Goal: Information Seeking & Learning: Learn about a topic

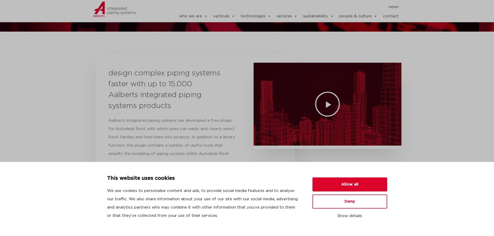
scroll to position [78, 0]
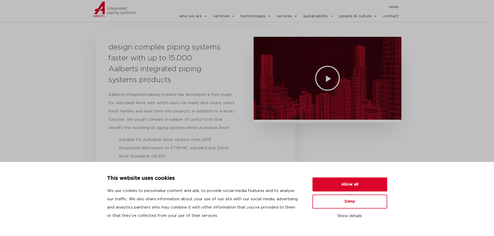
click at [328, 76] on icon "Play Video" at bounding box center [328, 78] width 26 height 26
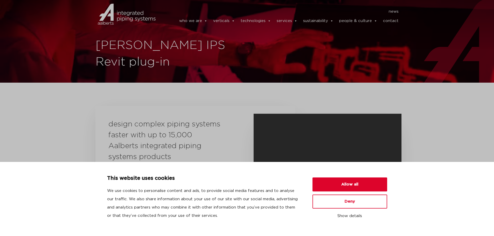
scroll to position [0, 0]
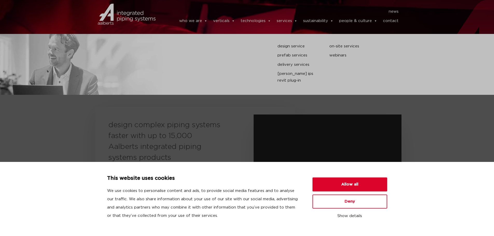
click at [296, 21] on span at bounding box center [296, 21] width 4 height 10
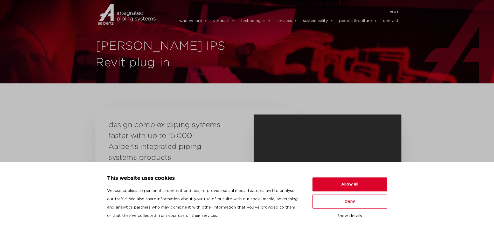
click at [296, 21] on span at bounding box center [296, 21] width 4 height 10
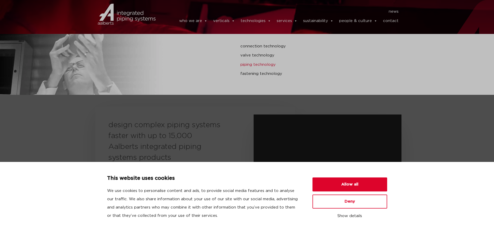
click at [264, 64] on link "piping technology" at bounding box center [332, 64] width 185 height 7
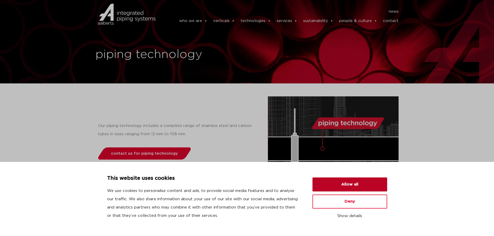
drag, startPoint x: 354, startPoint y: 189, endPoint x: 347, endPoint y: 188, distance: 7.5
click at [354, 189] on button "Allow all" at bounding box center [350, 185] width 75 height 14
